Goal: Task Accomplishment & Management: Use online tool/utility

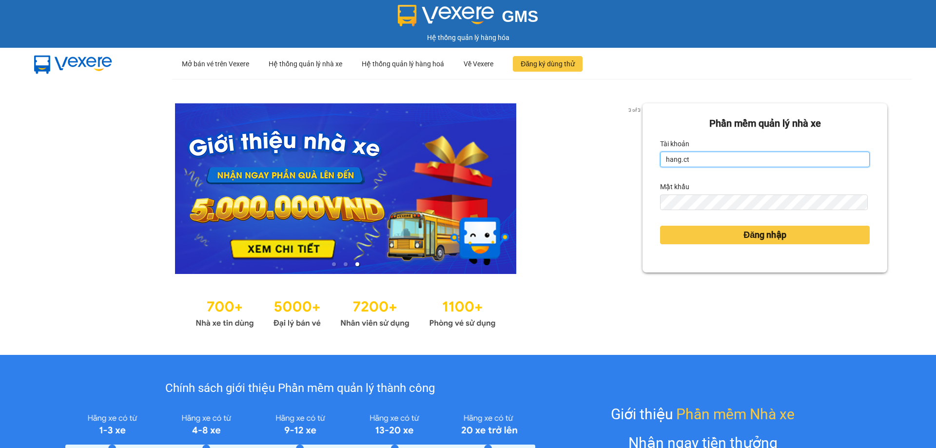
click at [693, 160] on input "hang.ct" at bounding box center [765, 160] width 210 height 16
type input "nguyenhoa.ct"
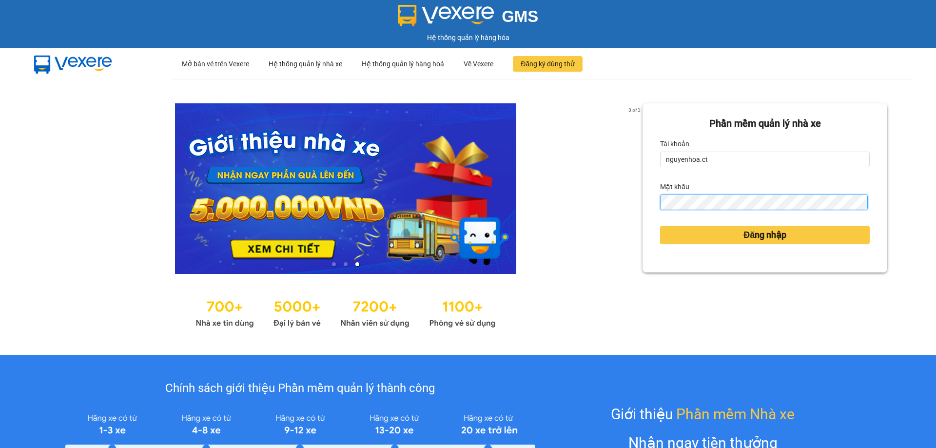
click at [660, 211] on form "Phần mềm quản lý nhà xe Tài khoản nguyenhoa.ct Mật khẩu Đăng nhập" at bounding box center [765, 188] width 210 height 144
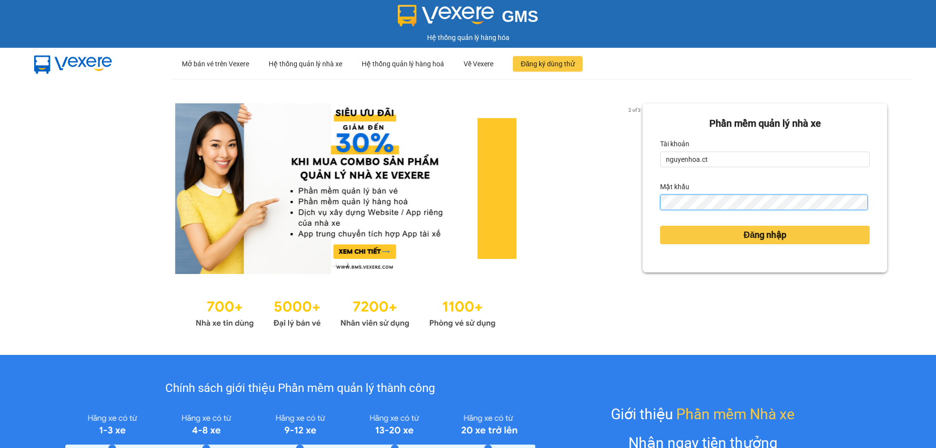
click at [660, 226] on button "Đăng nhập" at bounding box center [765, 235] width 210 height 19
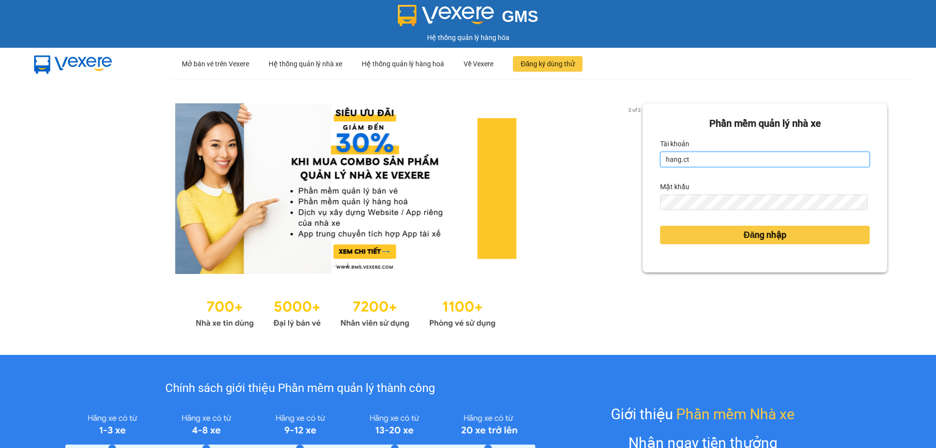
click at [696, 157] on input "hang.ct" at bounding box center [765, 160] width 210 height 16
type input "nguyenhoa.ct"
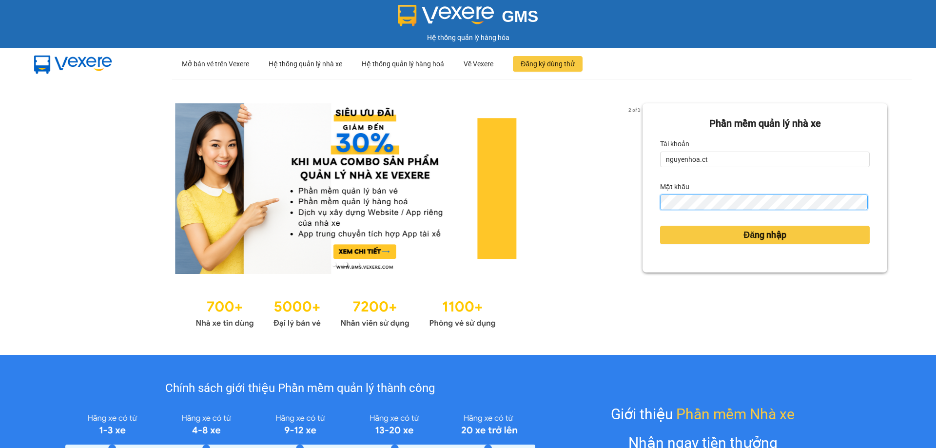
click at [614, 216] on div "2 of 3 Phần mềm quản lý nhà xe Tài khoản nguyenhoa.ct Mật khẩu Đăng nhập" at bounding box center [468, 217] width 936 height 276
click at [643, 205] on div "Phần mềm quản lý nhà xe Tài khoản nguyenhoa.ct Mật khẩu Đăng nhập" at bounding box center [765, 187] width 245 height 169
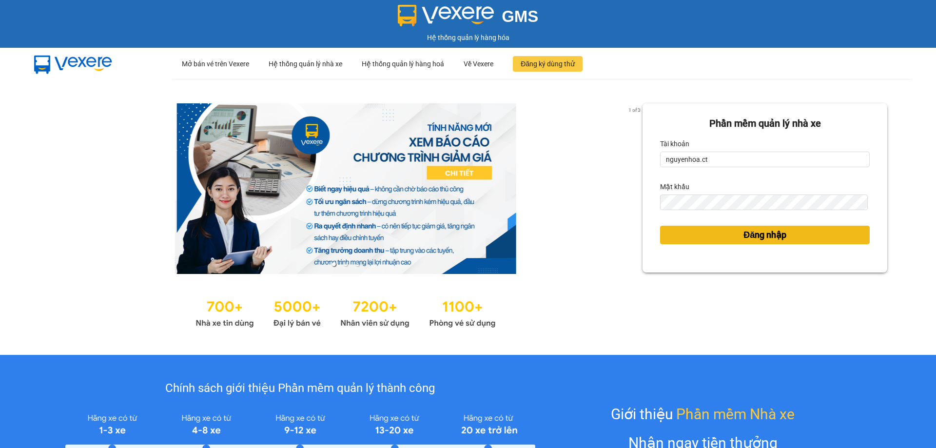
click at [749, 230] on span "Đăng nhập" at bounding box center [764, 235] width 43 height 14
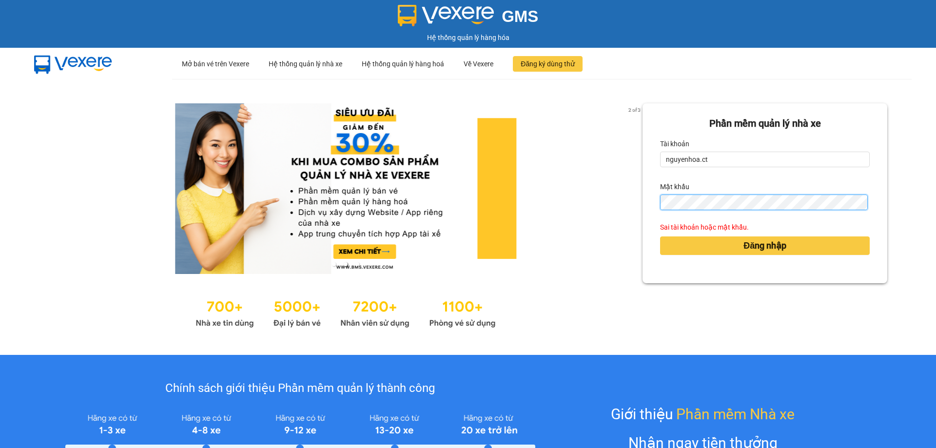
click at [643, 213] on div "Phần mềm quản lý nhà xe Tài khoản nguyenhoa.ct Mật khẩu Sai tài khoản hoặc mật …" at bounding box center [765, 193] width 245 height 180
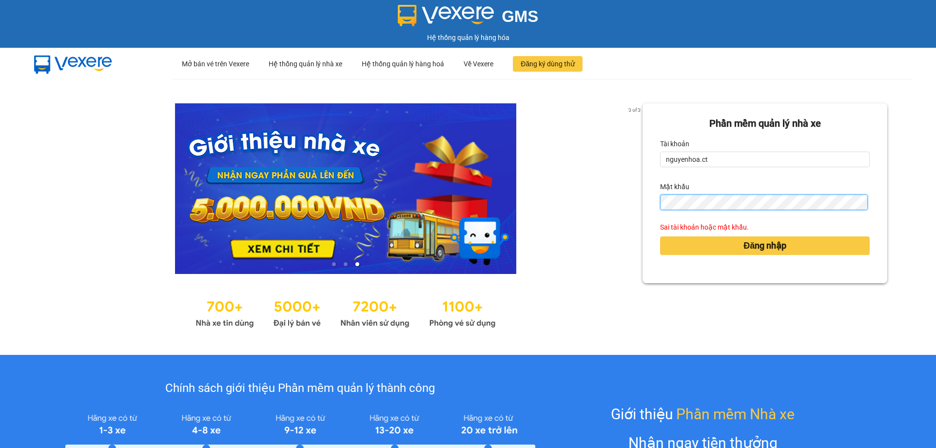
click at [660, 236] on button "Đăng nhập" at bounding box center [765, 245] width 210 height 19
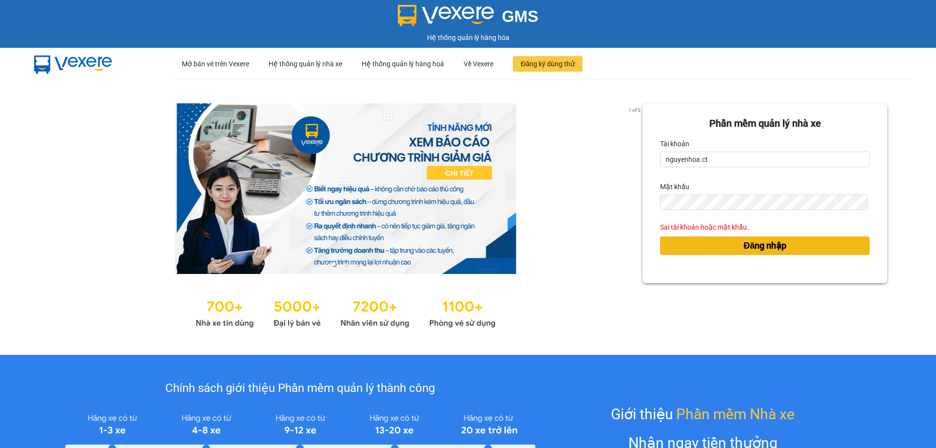
click at [714, 245] on button "Đăng nhập" at bounding box center [765, 245] width 210 height 19
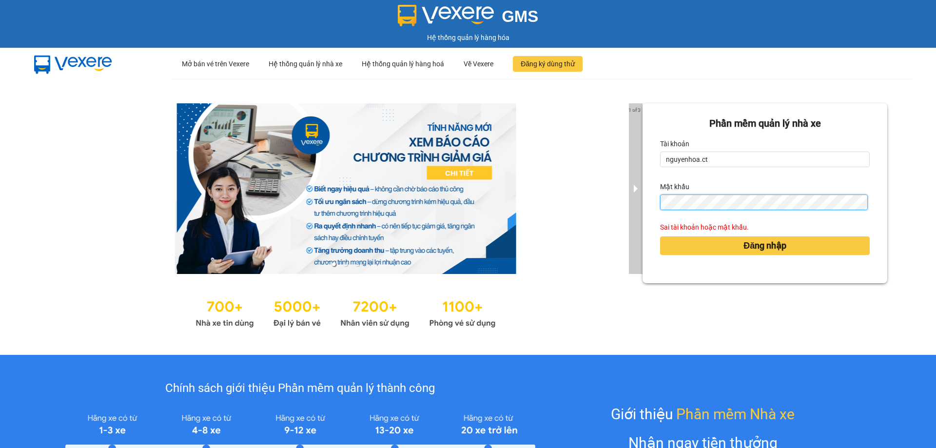
click at [626, 223] on div "1 of 3 Phần mềm quản lý nhà xe Tài khoản nguyenhoa.ct Mật khẩu Sai tài khoản ho…" at bounding box center [468, 217] width 936 height 276
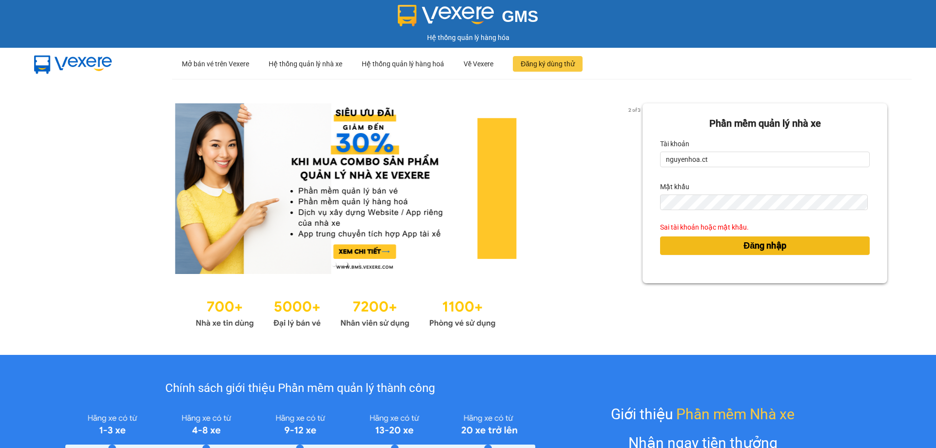
click at [755, 251] on span "Đăng nhập" at bounding box center [764, 246] width 43 height 14
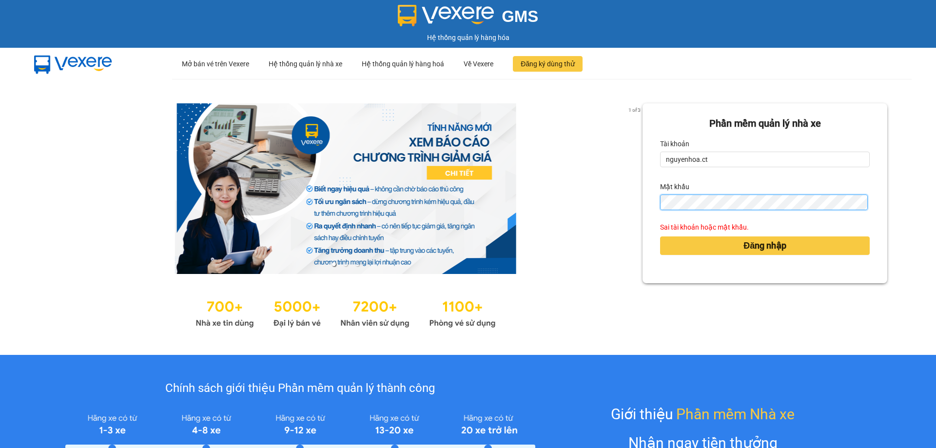
click at [643, 207] on div "Phần mềm quản lý nhà xe Tài khoản nguyenhoa.ct Mật khẩu Sai tài khoản hoặc mật …" at bounding box center [765, 193] width 245 height 180
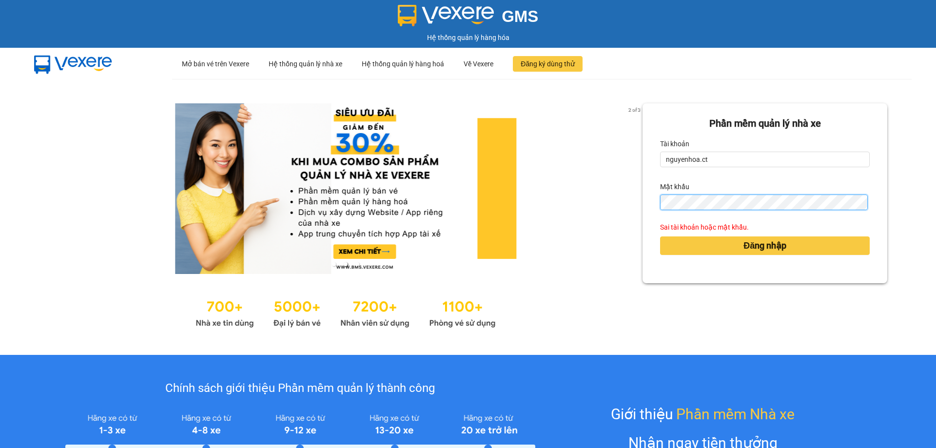
click at [660, 236] on button "Đăng nhập" at bounding box center [765, 245] width 210 height 19
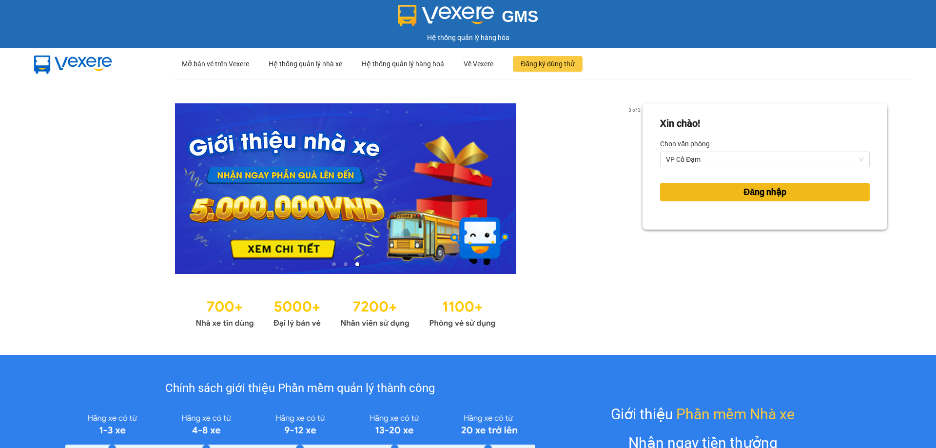
click at [786, 190] on button "Đăng nhập" at bounding box center [765, 192] width 210 height 19
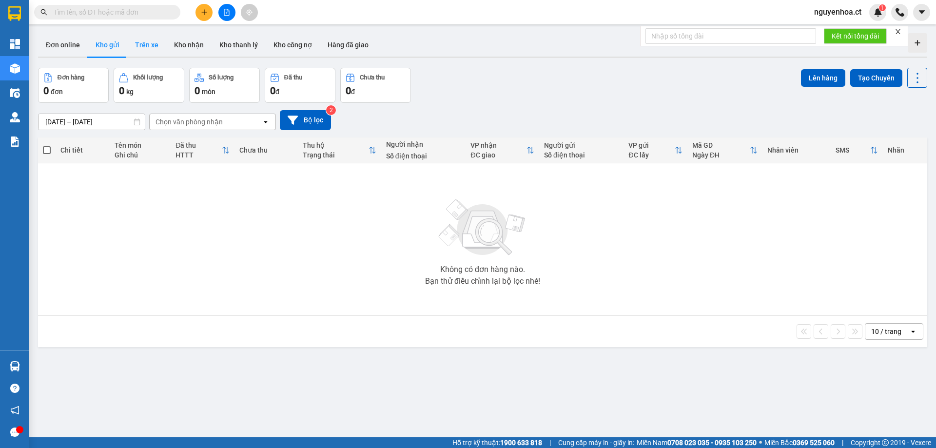
click at [135, 41] on button "Trên xe" at bounding box center [146, 44] width 39 height 23
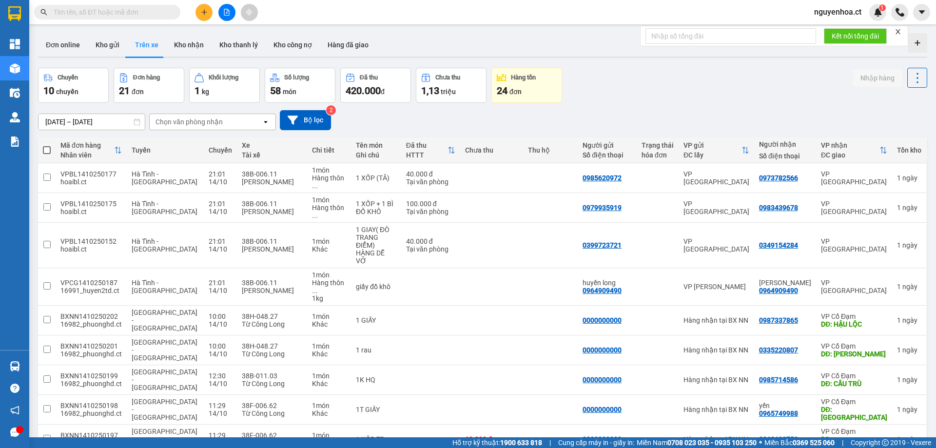
click at [114, 119] on input "13/10/2025 – 15/10/2025" at bounding box center [92, 122] width 106 height 16
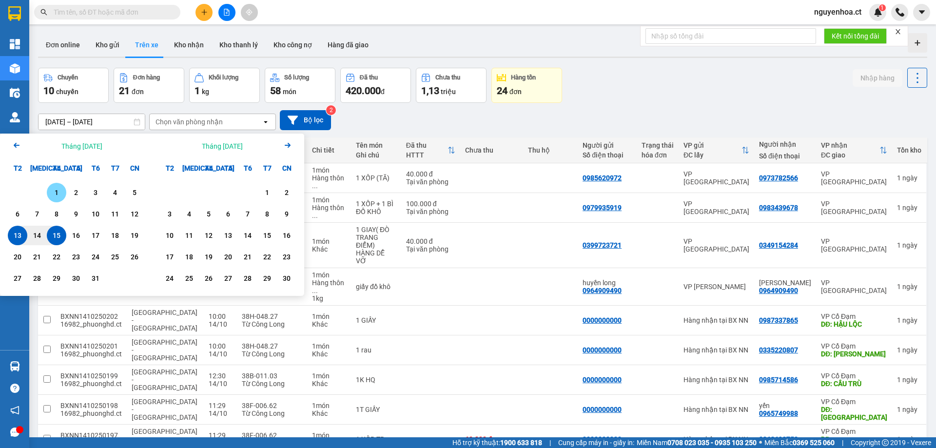
click at [58, 194] on div "1" at bounding box center [57, 193] width 14 height 12
click at [58, 229] on div "15" at bounding box center [57, 236] width 20 height 20
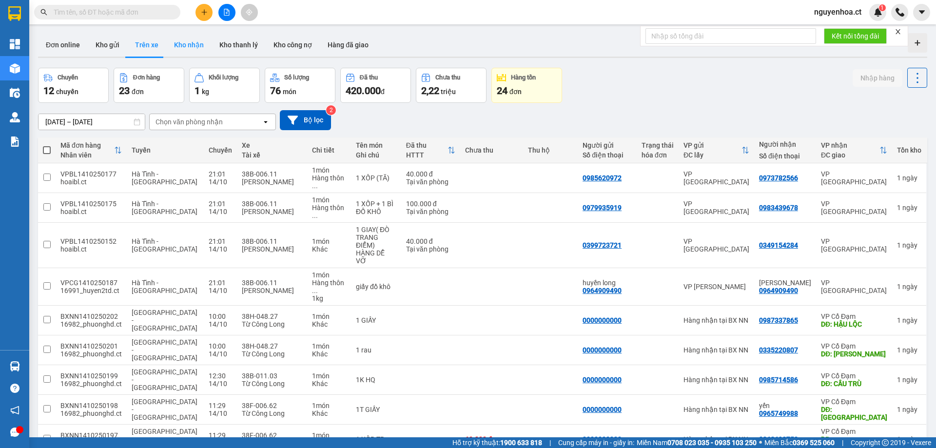
drag, startPoint x: 185, startPoint y: 48, endPoint x: 183, endPoint y: 54, distance: 5.7
click at [185, 48] on button "Kho nhận" at bounding box center [188, 44] width 45 height 23
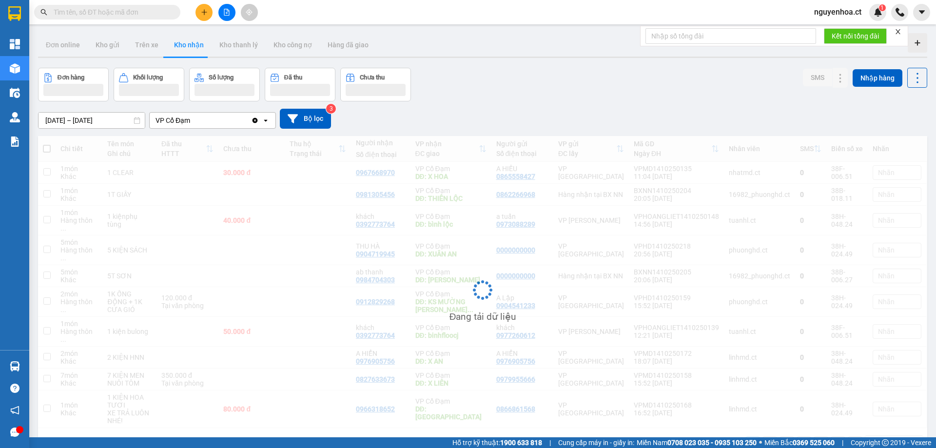
click at [88, 120] on input "13/10/2025 – 15/10/2025" at bounding box center [92, 121] width 106 height 16
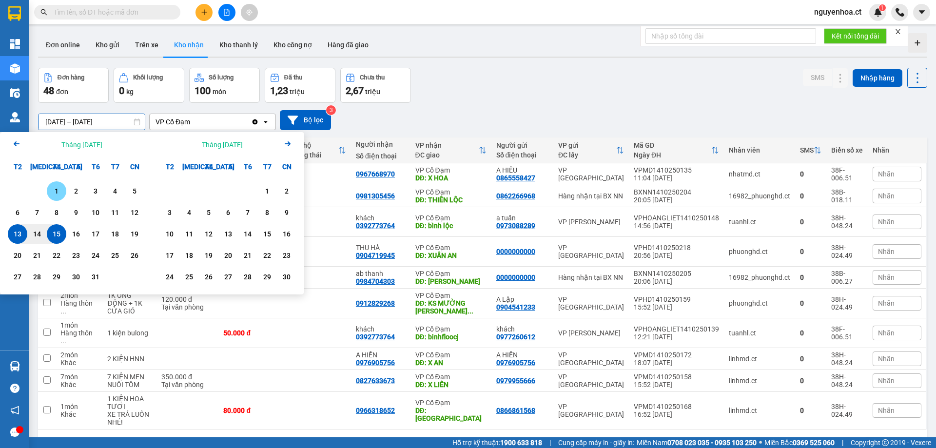
click at [59, 185] on div "1" at bounding box center [57, 191] width 20 height 20
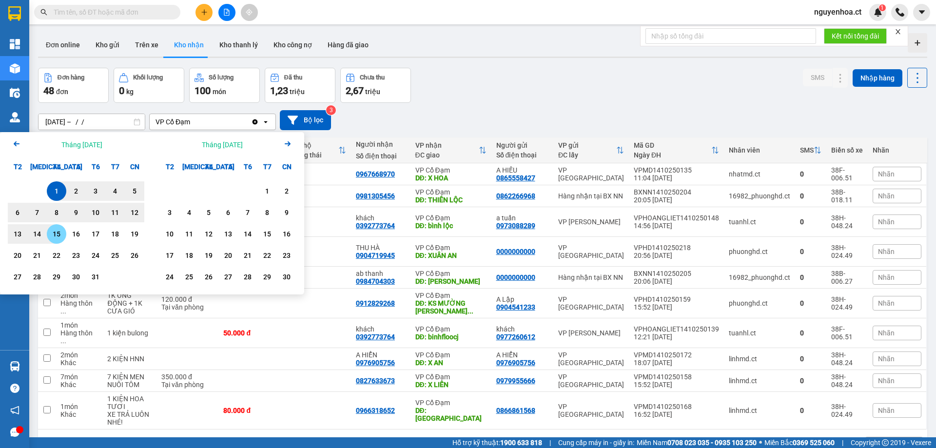
click at [65, 238] on div "15" at bounding box center [57, 234] width 20 height 20
type input "01/10/2025 – 15/10/2025"
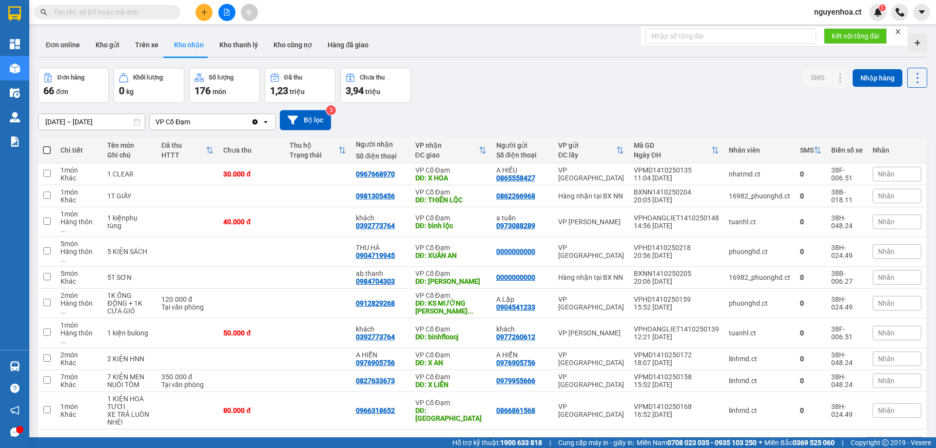
click at [257, 121] on icon "Clear value" at bounding box center [255, 121] width 5 height 5
click at [199, 117] on div "Chọn văn phòng nhận" at bounding box center [189, 122] width 67 height 10
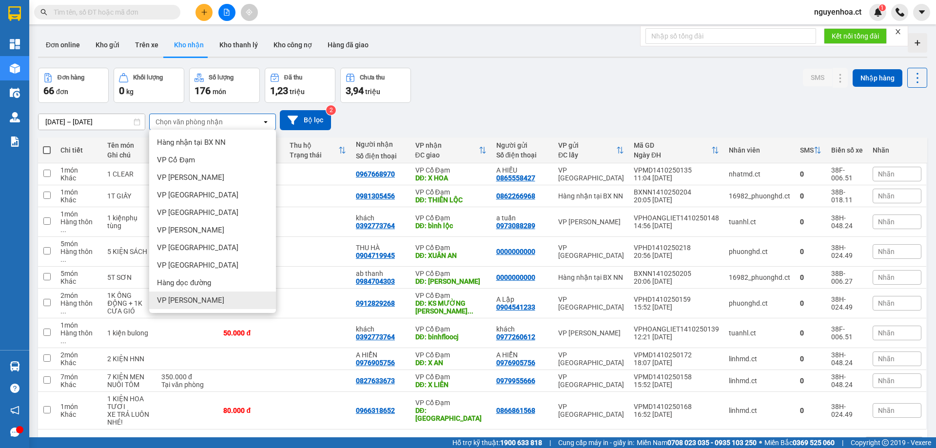
click at [178, 299] on span "VP Hoàng Liệt" at bounding box center [190, 300] width 67 height 10
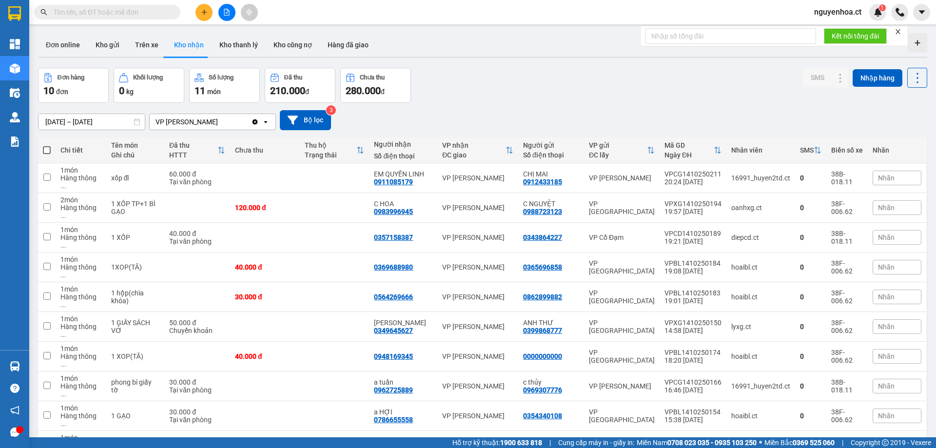
click at [255, 120] on icon "Clear value" at bounding box center [255, 121] width 5 height 5
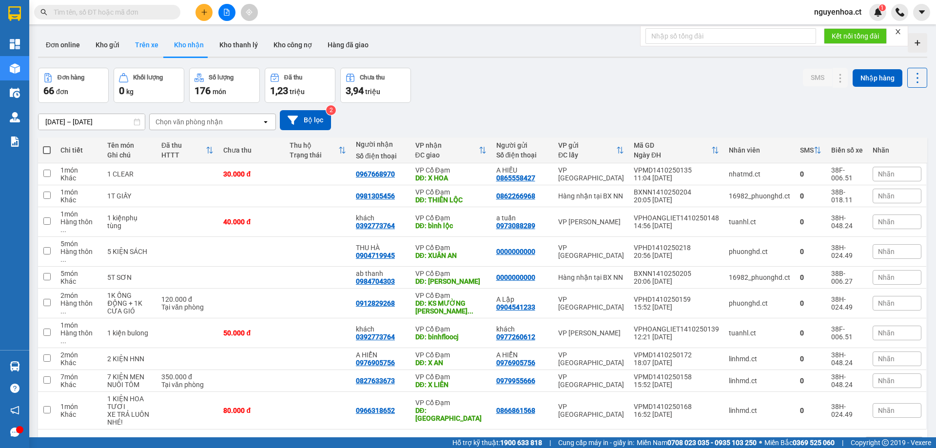
click at [135, 40] on button "Trên xe" at bounding box center [146, 44] width 39 height 23
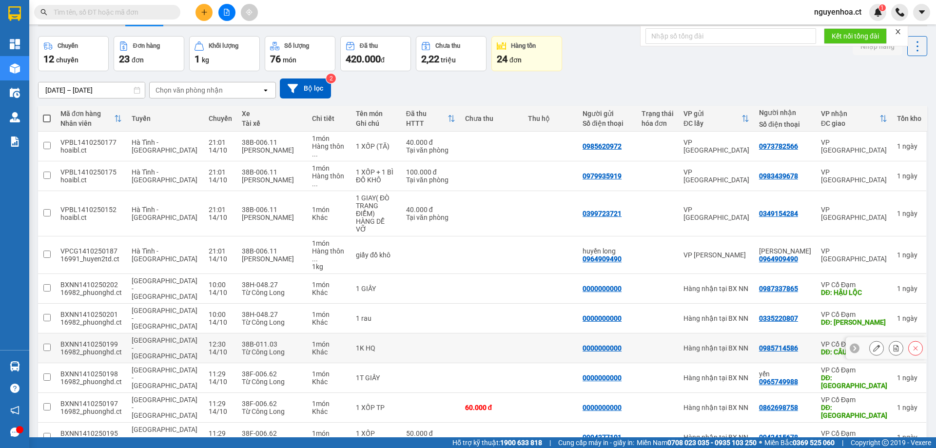
scroll to position [45, 0]
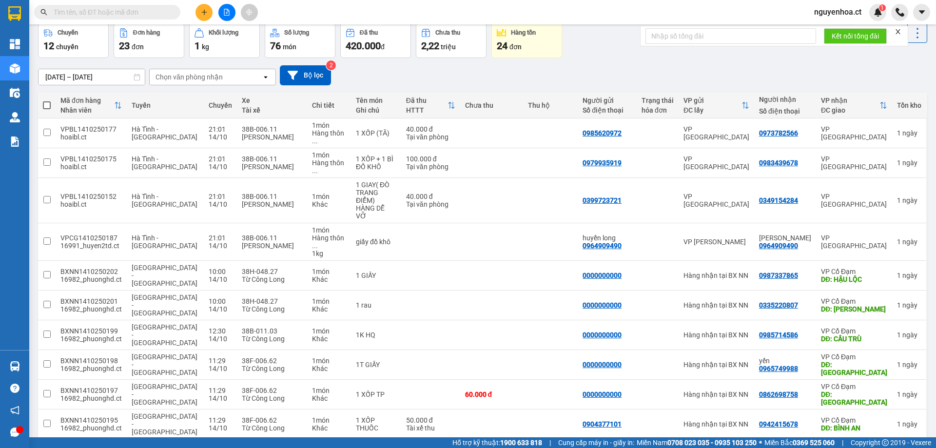
click at [853, 448] on button at bounding box center [855, 455] width 15 height 15
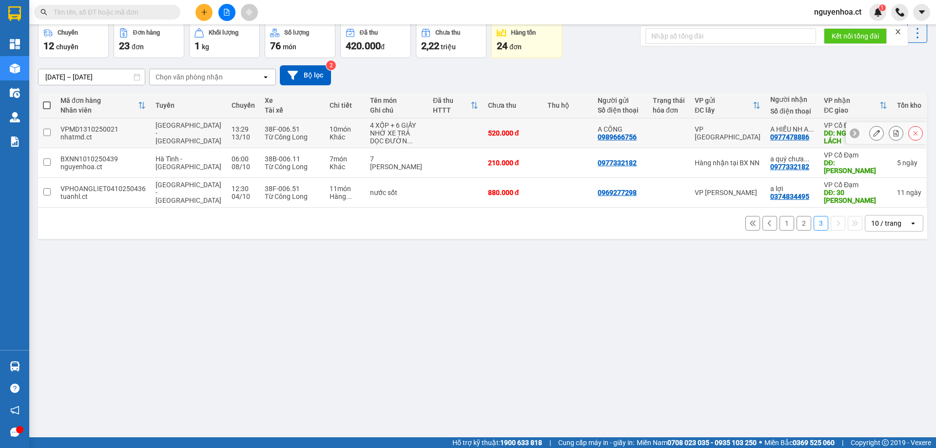
click at [870, 136] on button at bounding box center [877, 133] width 14 height 17
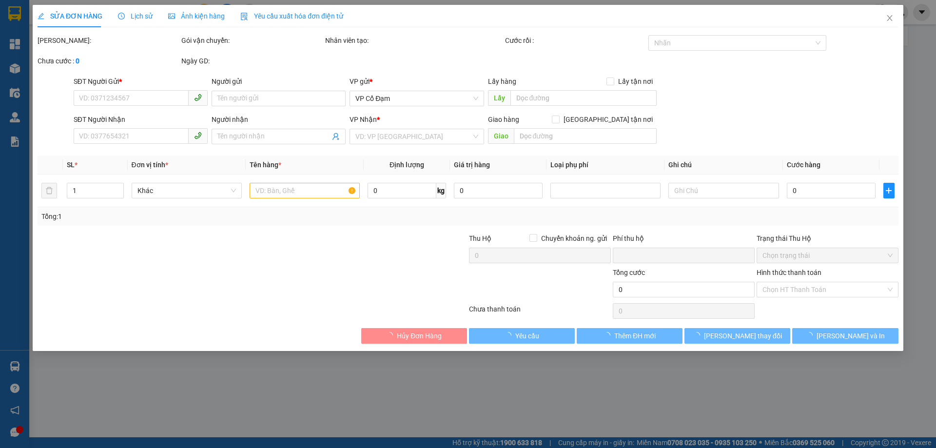
type input "0989666756"
type input "A CÔNG"
type input "0977478886"
type input "A HIẾU NH A TUẤN TC TRẢ HÀNG"
type input "NGÃ 3 GIA LÁCH"
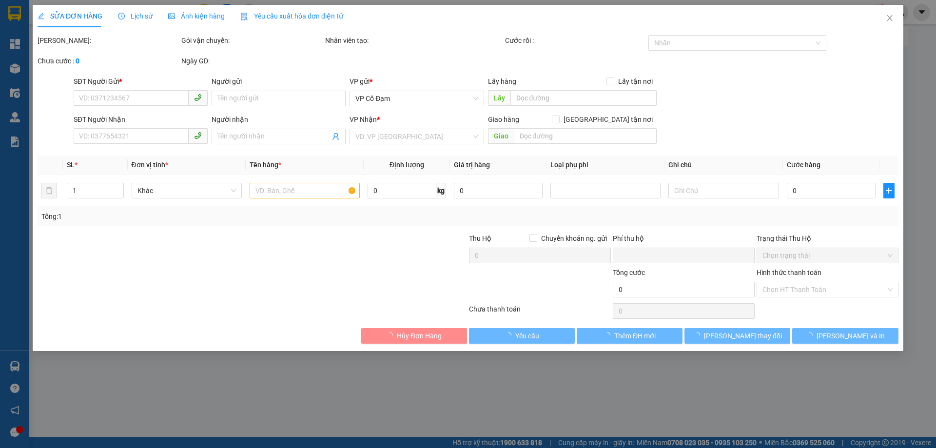
type input "0"
type input "520.000"
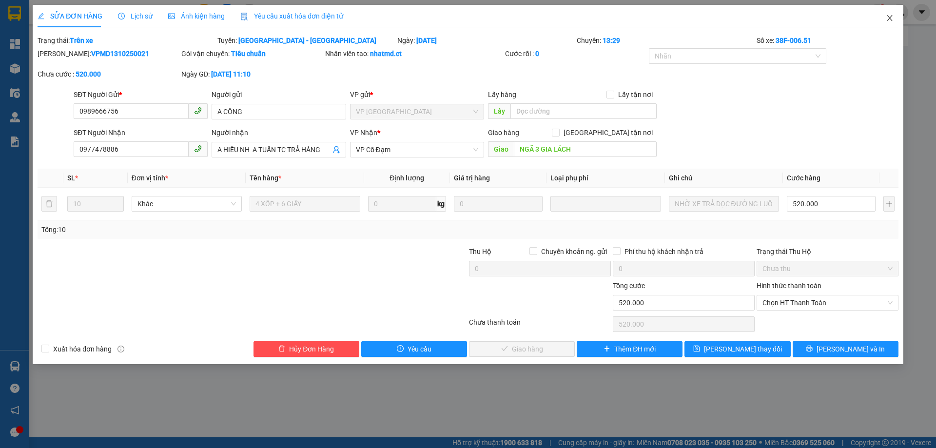
click at [890, 17] on icon "close" at bounding box center [890, 18] width 8 height 8
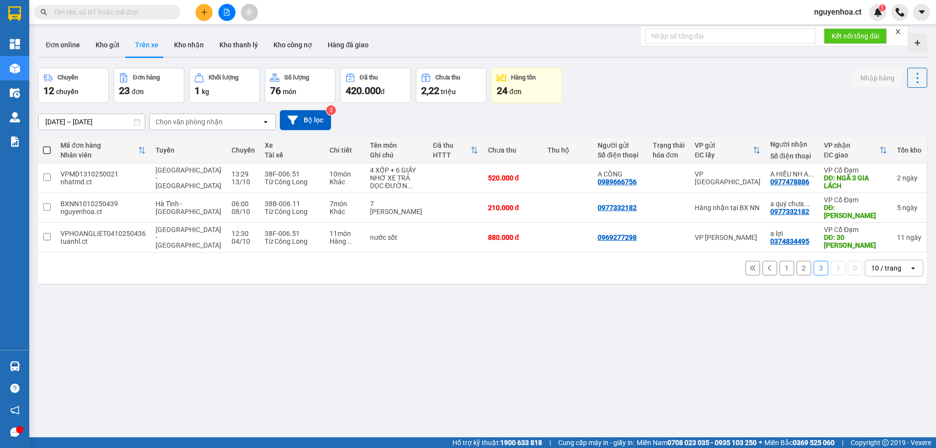
click at [797, 266] on button "2" at bounding box center [804, 268] width 15 height 15
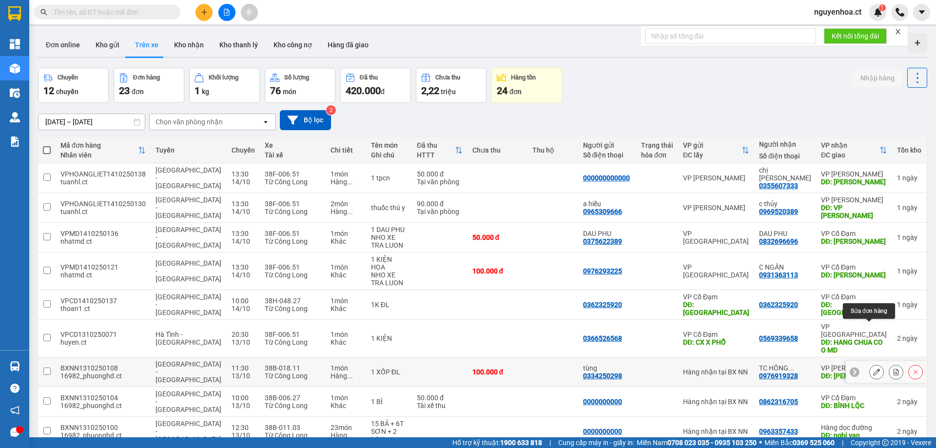
click at [873, 369] on icon at bounding box center [876, 372] width 7 height 7
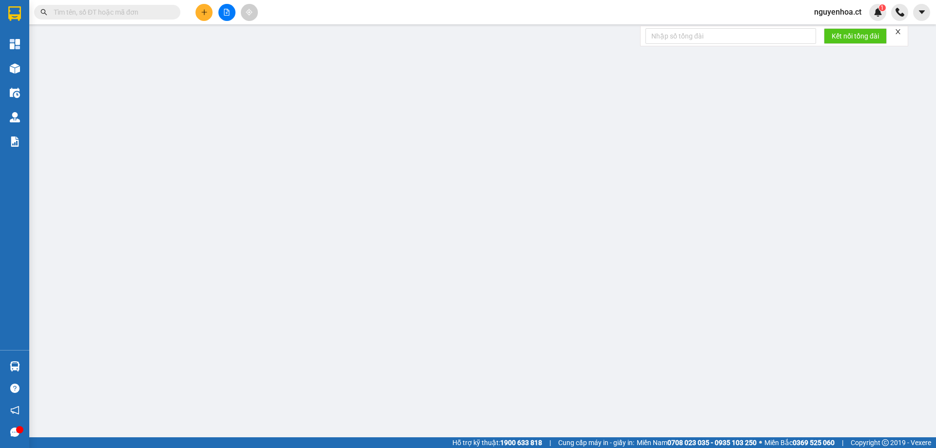
type input "0334250298"
type input "tùng"
type input "0976919328"
type input "TC HỒNG LĨNH"
type input "HỒNG LĨNH"
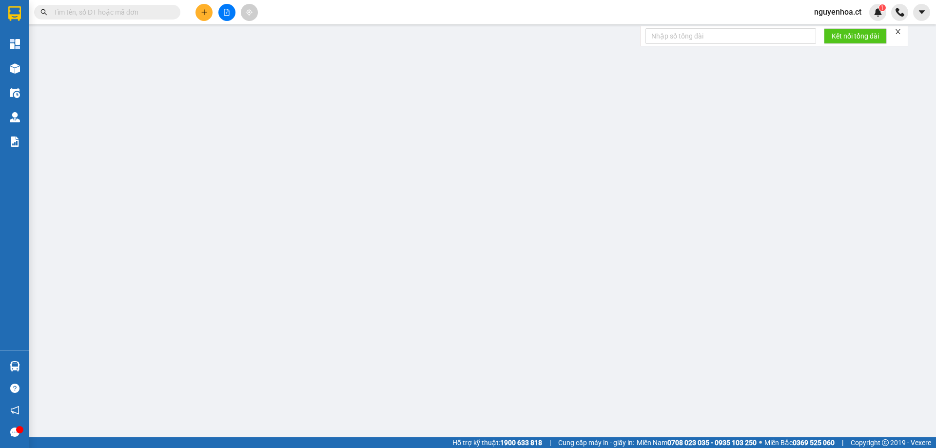
type input "0"
type input "100.000"
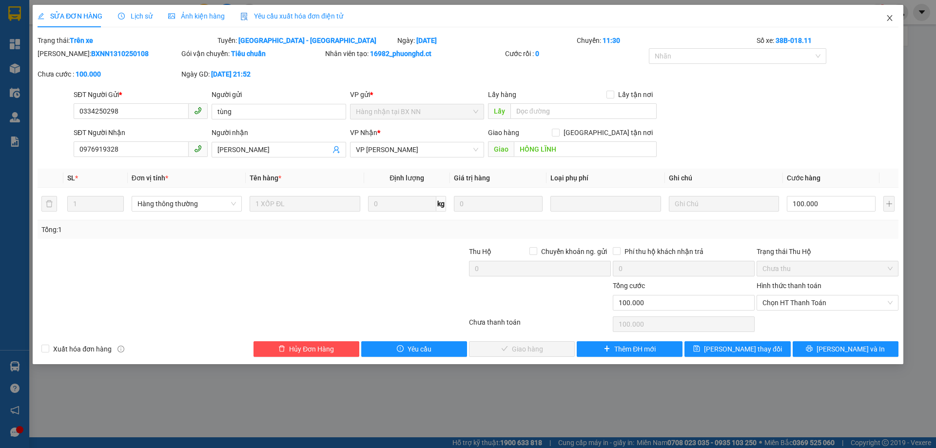
click at [889, 21] on icon "close" at bounding box center [890, 18] width 8 height 8
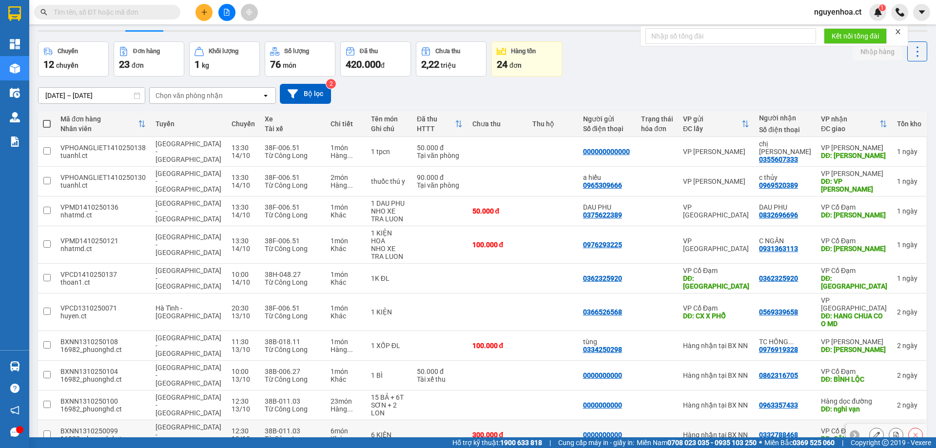
scroll to position [45, 0]
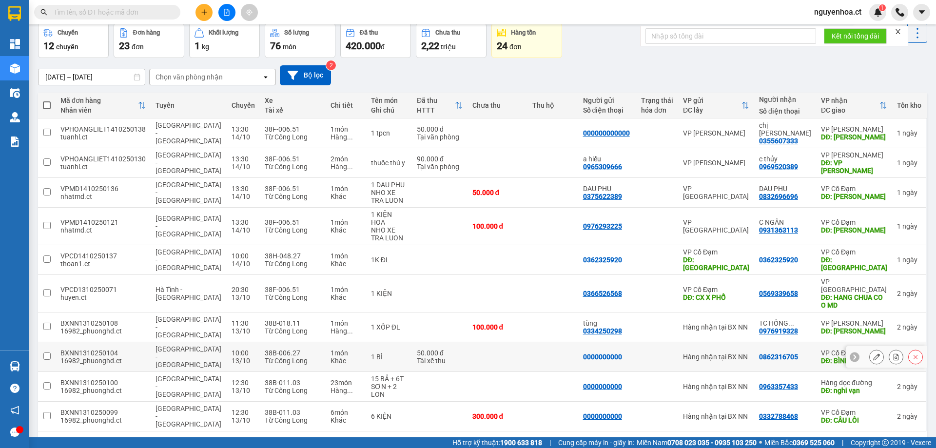
click at [873, 353] on icon at bounding box center [876, 356] width 7 height 7
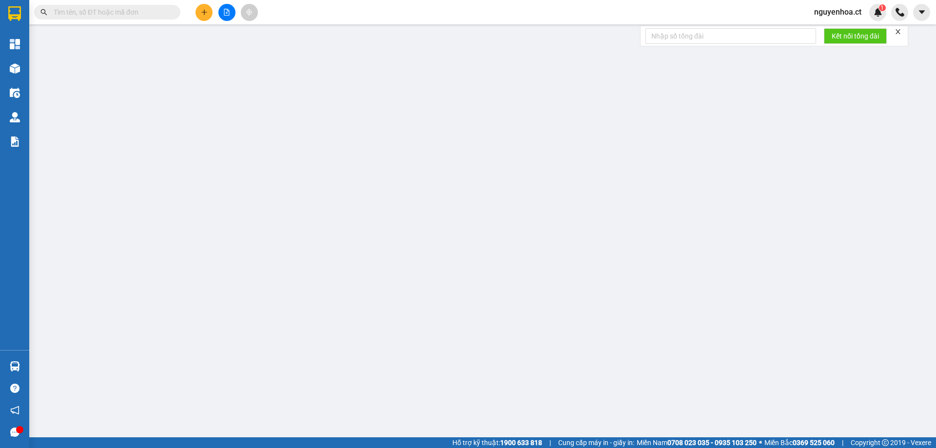
type input "0000000000"
type input "0862316705"
type input "BÌNH LỘC"
type input "0"
type input "50.000"
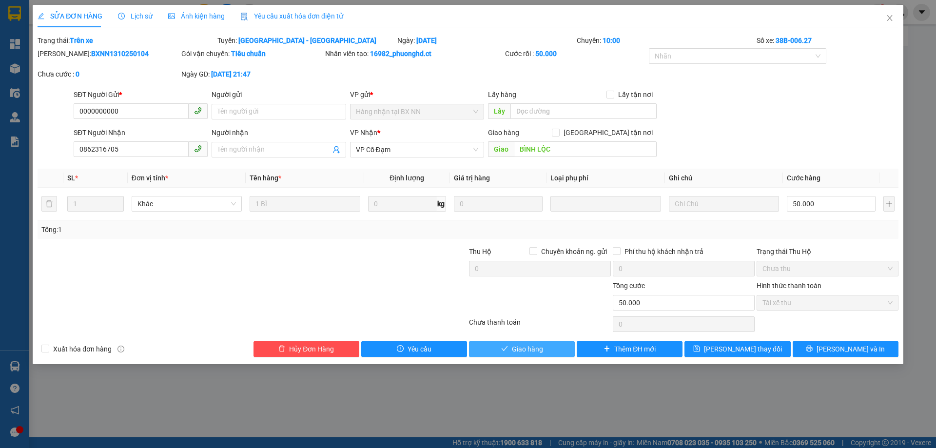
click at [512, 352] on span "Giao hàng" at bounding box center [527, 349] width 31 height 11
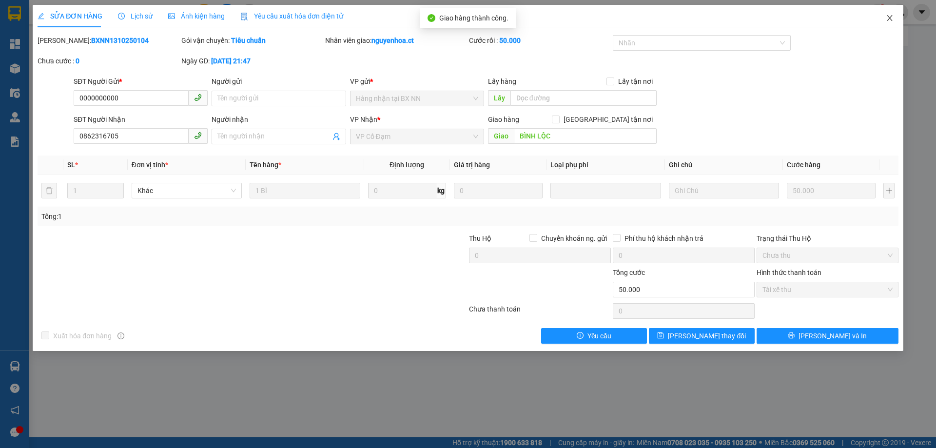
click at [889, 11] on span "Close" at bounding box center [889, 18] width 27 height 27
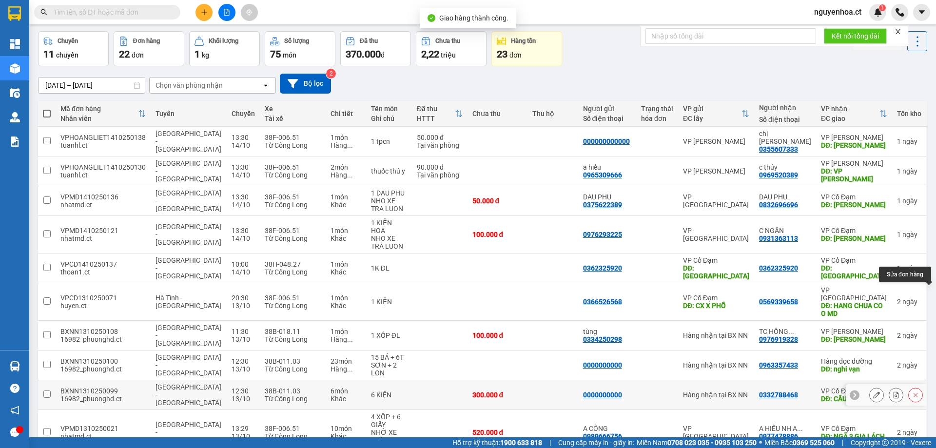
scroll to position [45, 0]
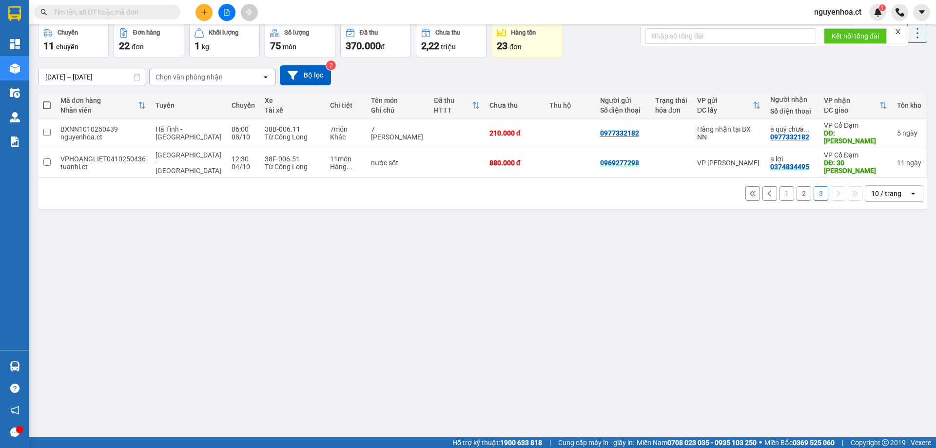
click at [797, 186] on button "2" at bounding box center [804, 193] width 15 height 15
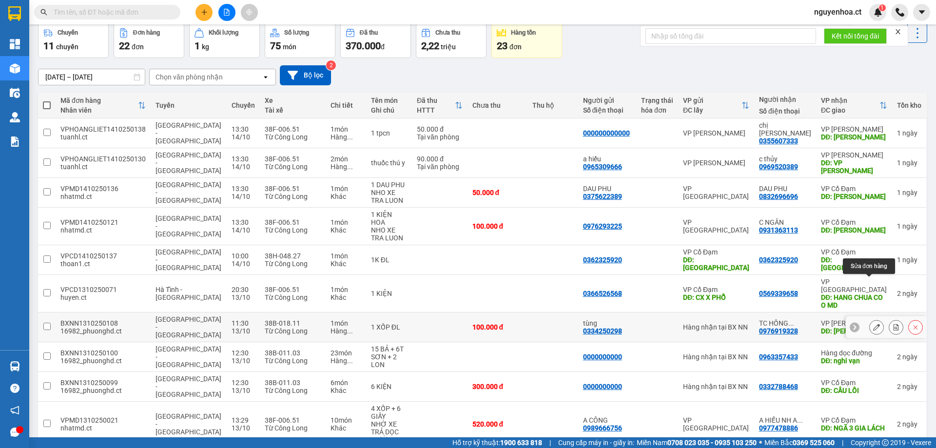
click at [873, 324] on icon at bounding box center [876, 327] width 7 height 7
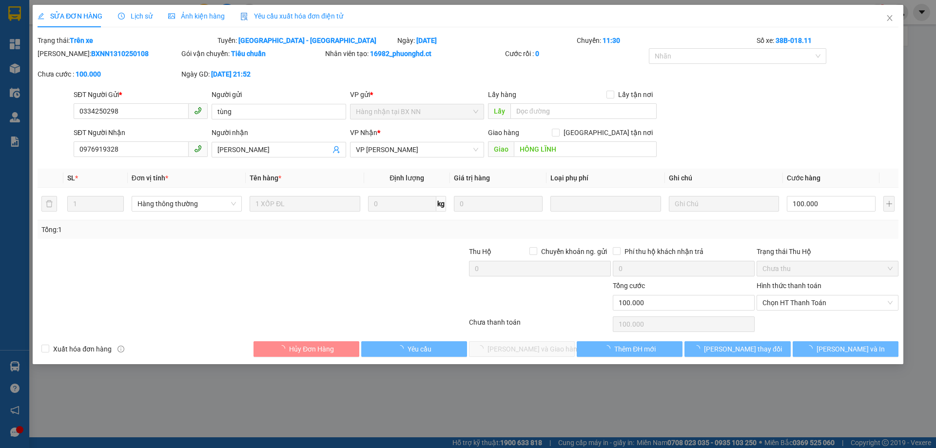
type input "0334250298"
type input "tùng"
type input "0976919328"
type input "TC HỒNG LĨNH"
type input "HỒNG LĨNH"
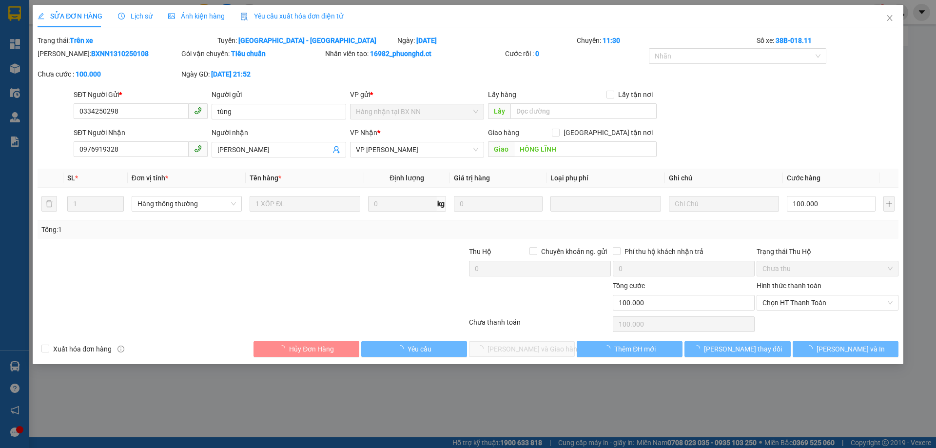
type input "0"
type input "100.000"
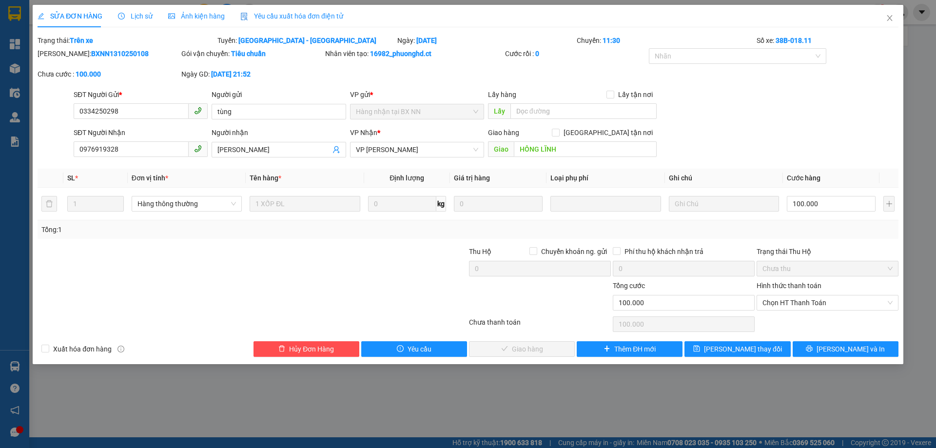
click at [139, 15] on span "Lịch sử" at bounding box center [135, 16] width 35 height 8
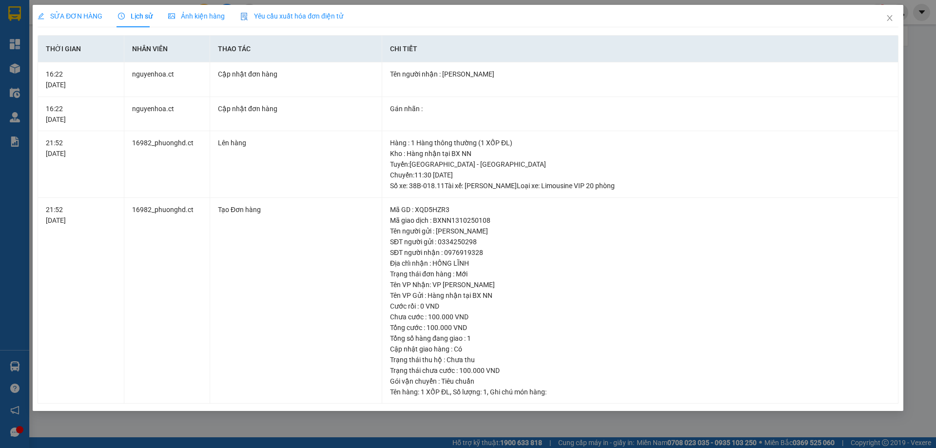
click at [69, 12] on span "SỬA ĐƠN HÀNG" at bounding box center [70, 16] width 65 height 8
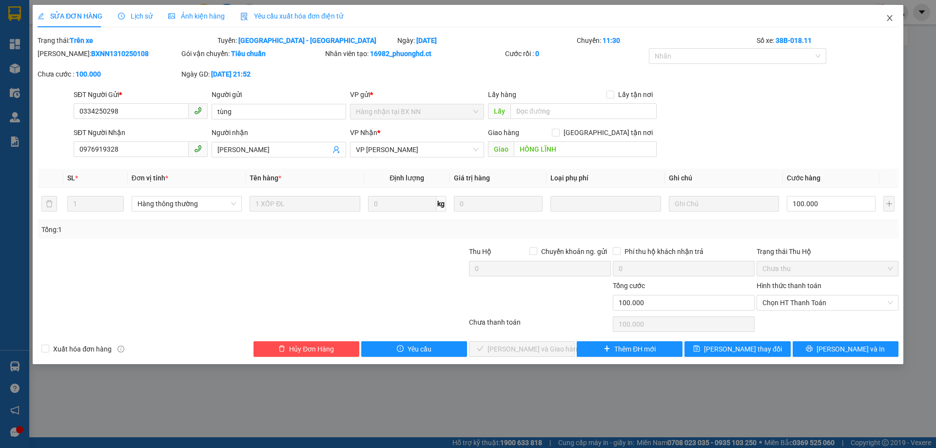
click at [891, 16] on icon "close" at bounding box center [890, 18] width 8 height 8
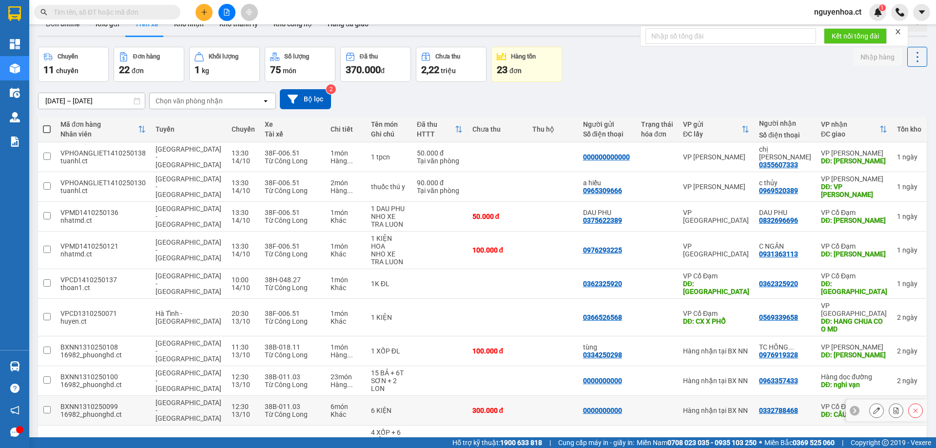
scroll to position [45, 0]
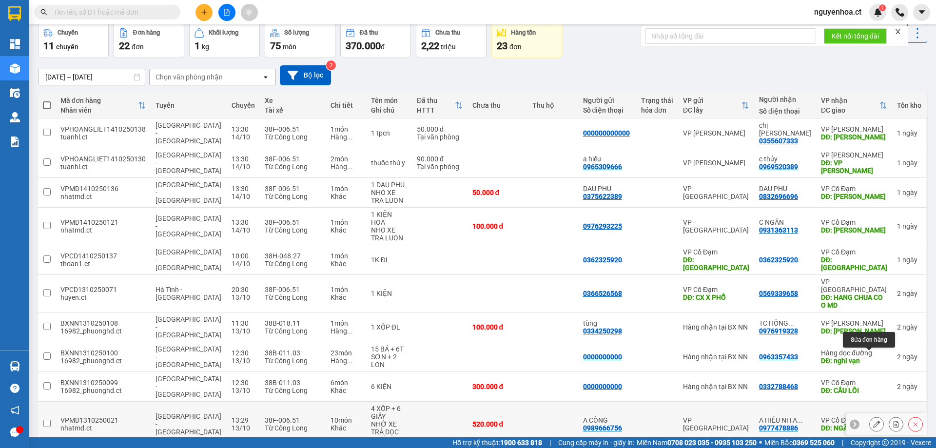
click at [873, 421] on icon at bounding box center [876, 424] width 7 height 7
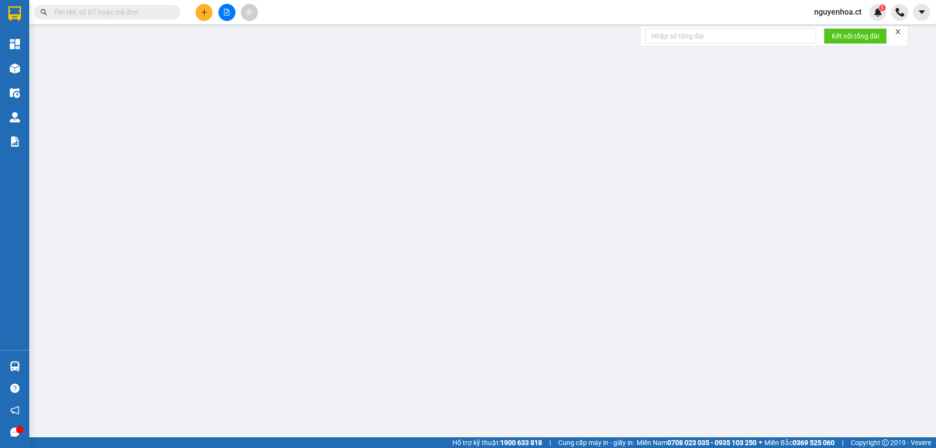
type input "0989666756"
type input "A CÔNG"
type input "0977478886"
type input "A HIẾU NH A TUẤN TC TRẢ HÀNG"
type input "NGÃ 3 GIA LÁCH"
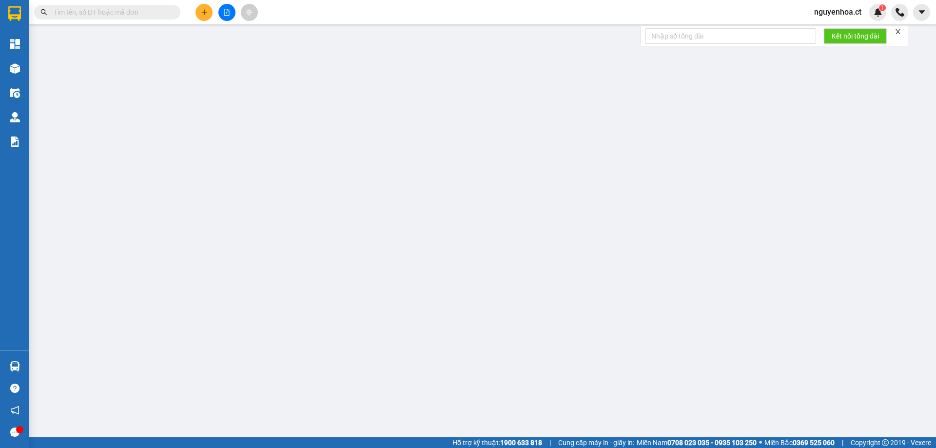
type input "0"
type input "520.000"
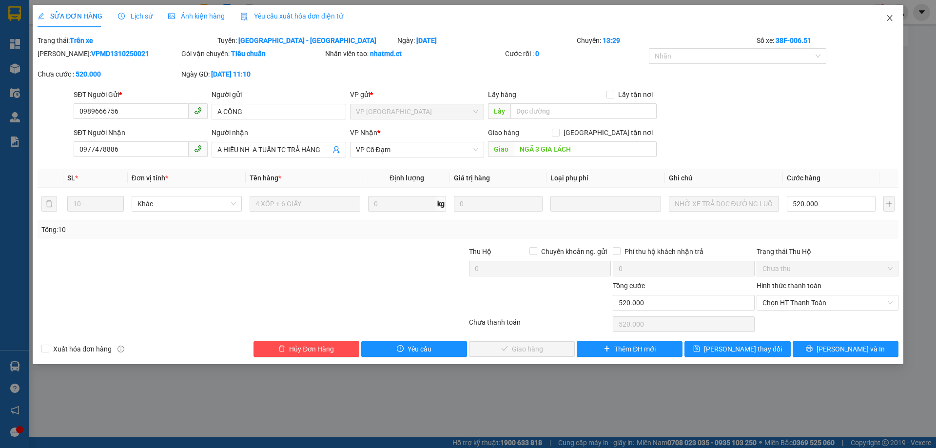
click at [891, 18] on icon "close" at bounding box center [890, 18] width 8 height 8
